Goal: Task Accomplishment & Management: Manage account settings

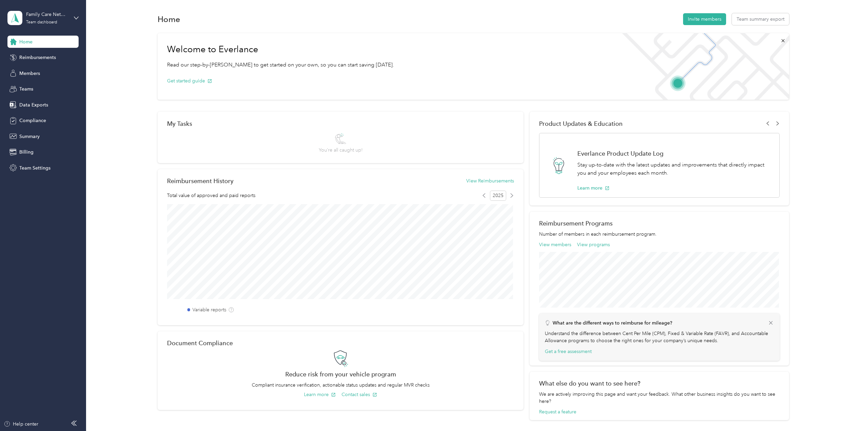
click at [47, 57] on span "Reimbursements" at bounding box center [37, 57] width 37 height 7
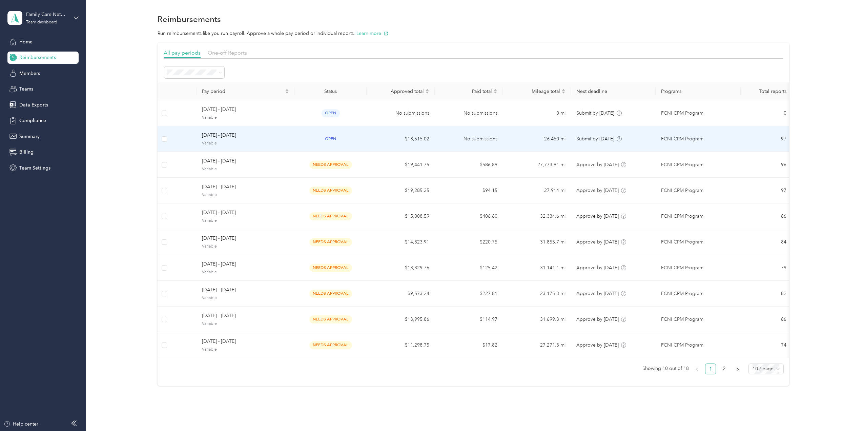
click at [214, 136] on span "[DATE] - [DATE]" at bounding box center [245, 134] width 87 height 7
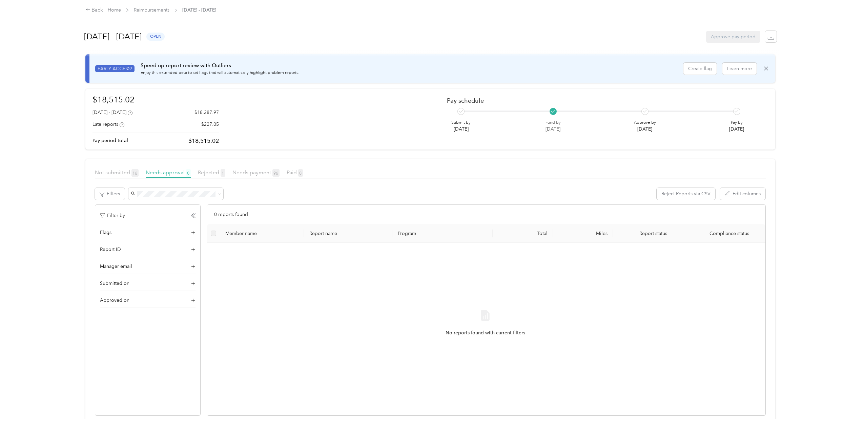
click at [109, 168] on div "Not submitted 16" at bounding box center [117, 172] width 44 height 8
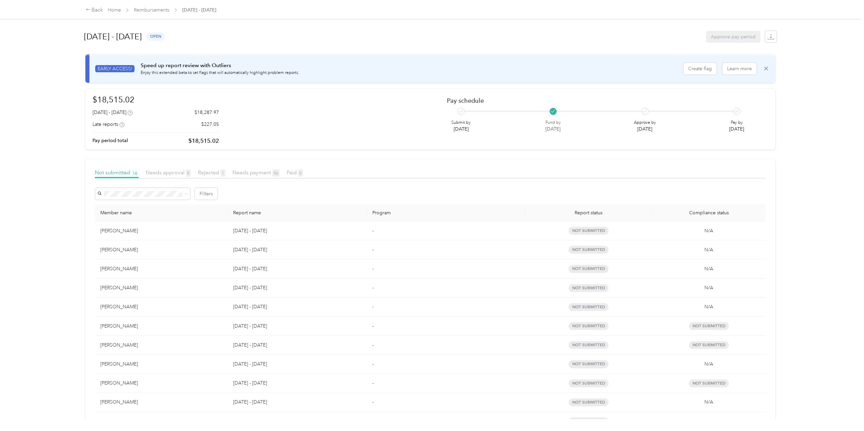
scroll to position [136, 0]
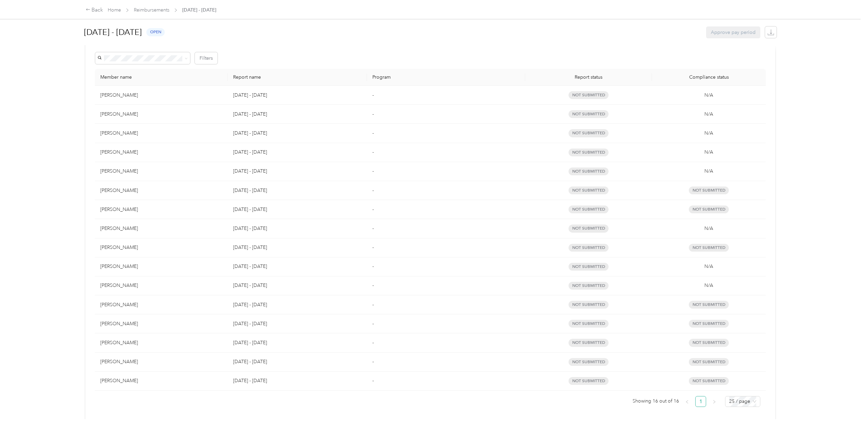
click at [118, 246] on div "[PERSON_NAME]" at bounding box center [161, 247] width 122 height 7
click at [119, 249] on div "[PERSON_NAME]" at bounding box center [161, 247] width 122 height 7
drag, startPoint x: 261, startPoint y: 97, endPoint x: 231, endPoint y: 95, distance: 29.9
click at [231, 95] on td "[DATE] - [DATE]" at bounding box center [297, 95] width 139 height 19
copy p "[DATE] - [DATE]"
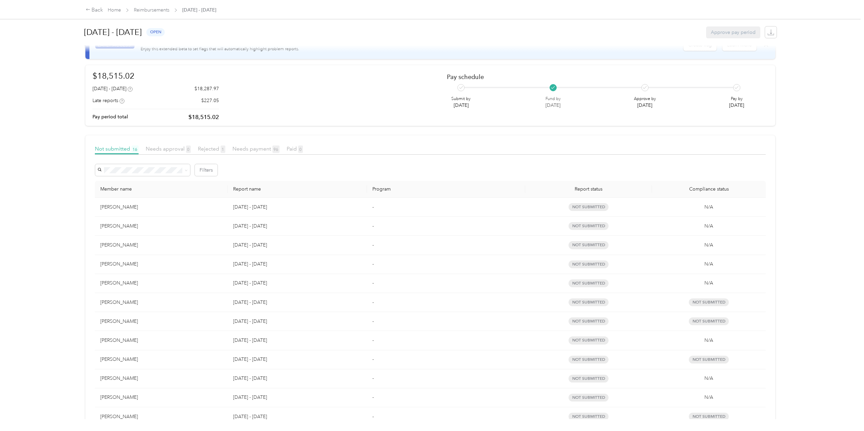
scroll to position [34, 0]
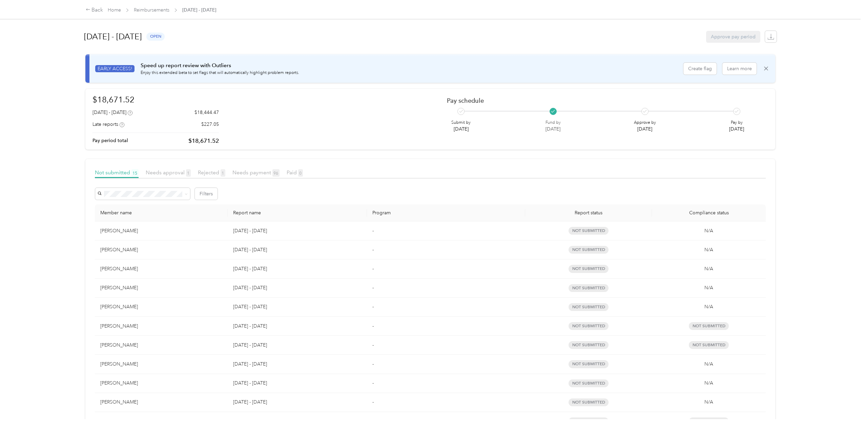
click at [166, 170] on span "Needs approval 1" at bounding box center [168, 172] width 45 height 6
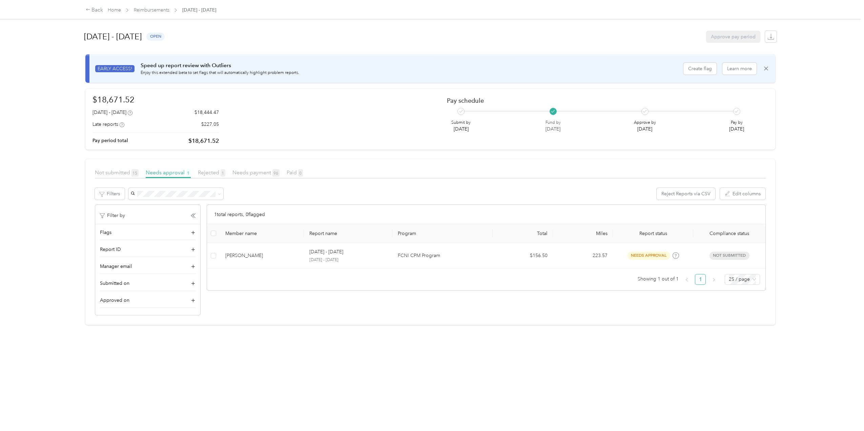
click at [249, 172] on span "Needs payment 96" at bounding box center [255, 172] width 47 height 6
